Goal: Transaction & Acquisition: Purchase product/service

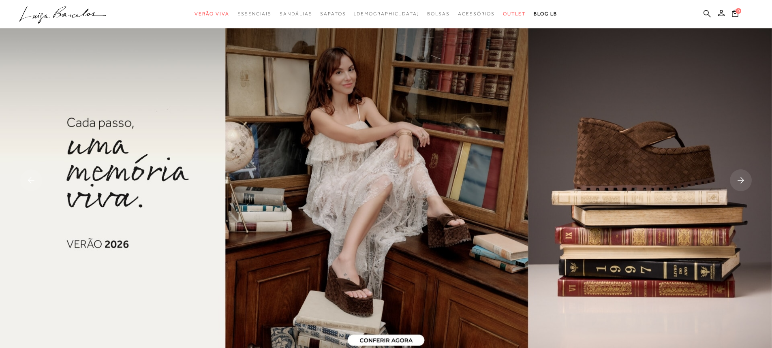
click at [704, 13] on icon at bounding box center [706, 13] width 7 height 7
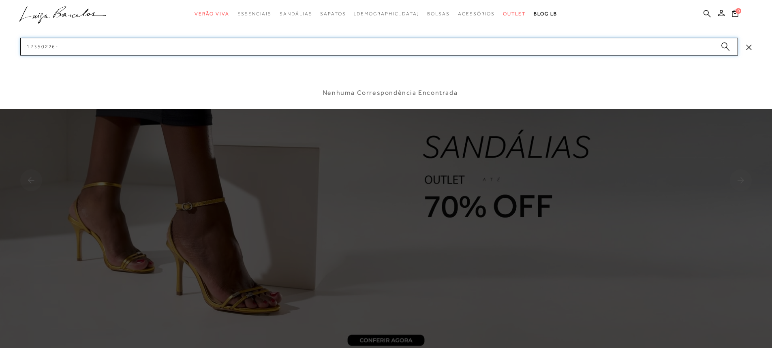
type input "12350226"
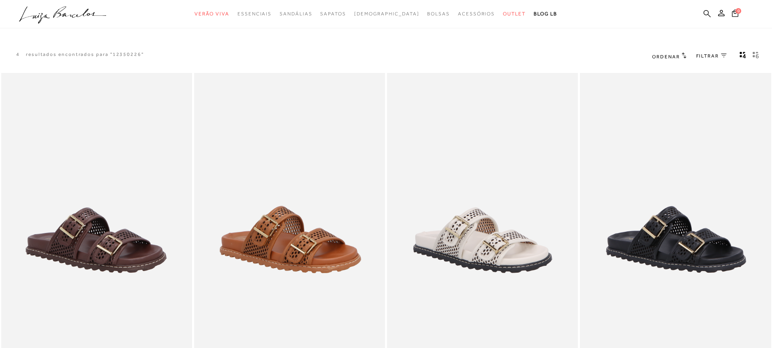
click at [706, 14] on icon at bounding box center [706, 14] width 7 height 8
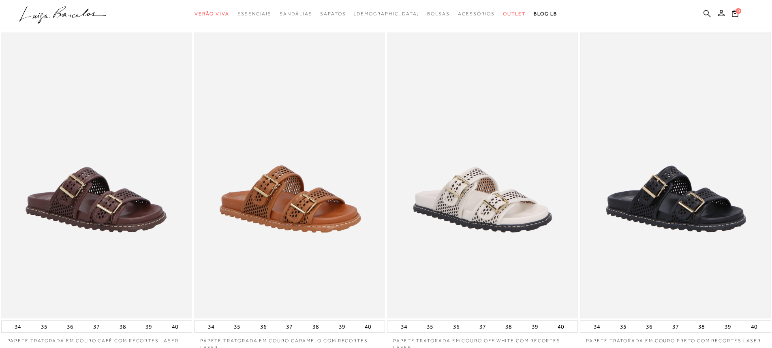
click at [630, 202] on img at bounding box center [675, 176] width 189 height 284
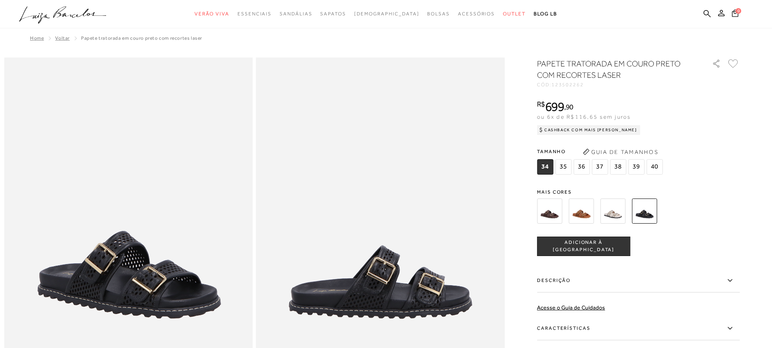
click at [620, 218] on img at bounding box center [612, 211] width 25 height 25
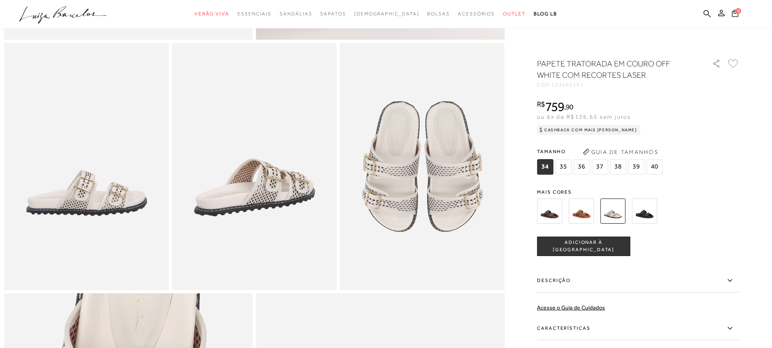
scroll to position [405, 0]
